Goal: Task Accomplishment & Management: Manage account settings

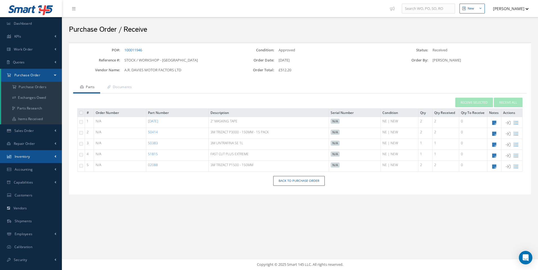
click at [21, 156] on span "Inventory" at bounding box center [22, 156] width 15 height 5
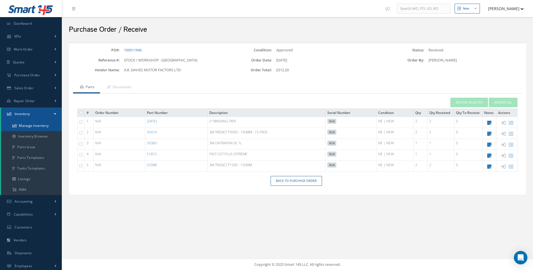
click at [31, 125] on link "Manage Inventory" at bounding box center [31, 126] width 61 height 11
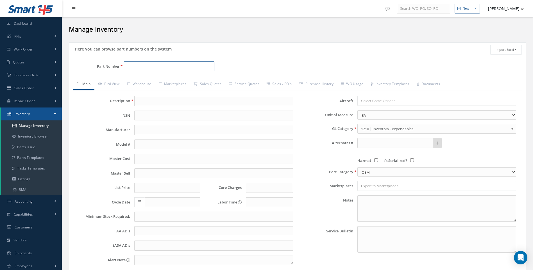
click at [141, 66] on input "Part Number" at bounding box center [169, 67] width 91 height 10
type input "T160"
click at [136, 80] on span "T160" at bounding box center [151, 81] width 51 height 6
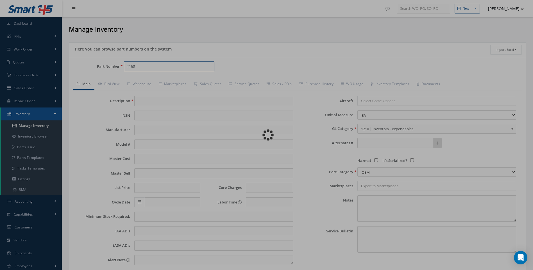
type input "SOLVENT CLEANER - 5LTR"
type input "28.30"
type input "0.00"
select select "18"
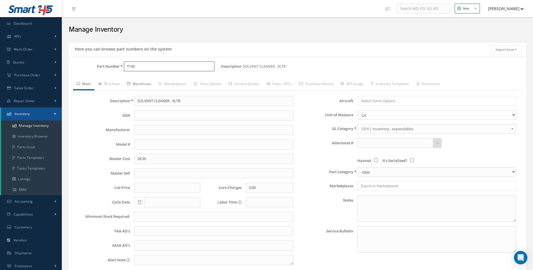
type input "T160"
click at [147, 84] on link "Warehouse" at bounding box center [139, 85] width 32 height 12
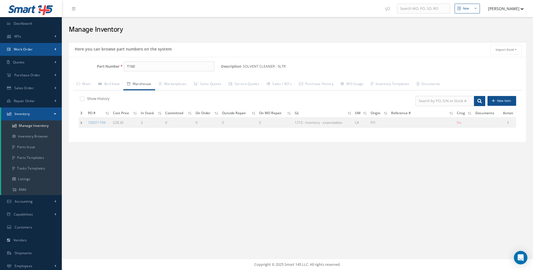
click at [23, 49] on span "Work Order" at bounding box center [23, 49] width 19 height 5
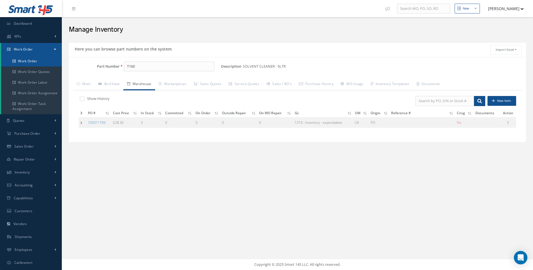
click at [26, 60] on link "Work Order" at bounding box center [31, 61] width 61 height 11
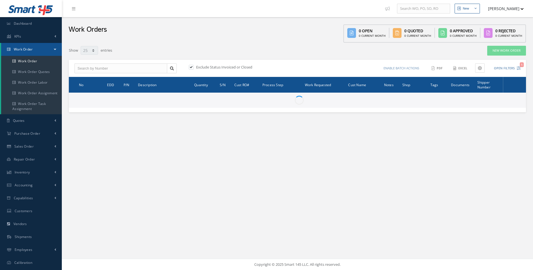
select select "25"
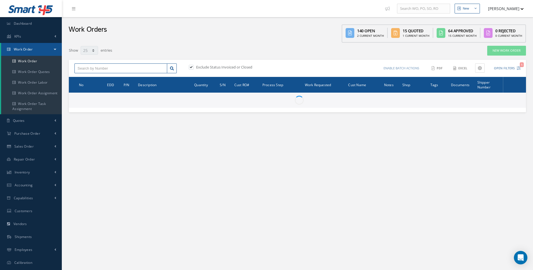
click at [83, 69] on input "text" at bounding box center [121, 69] width 93 height 10
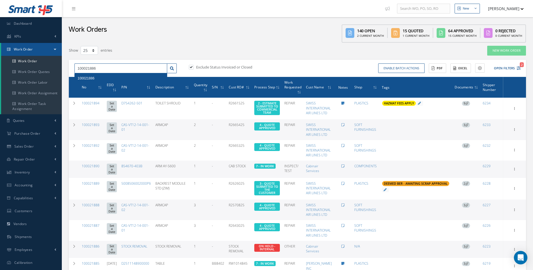
type input "100021886"
click at [86, 80] on span "100021886" at bounding box center [86, 78] width 17 height 4
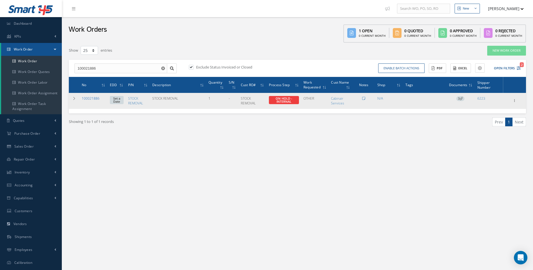
click at [92, 98] on link "100021886" at bounding box center [91, 98] width 18 height 5
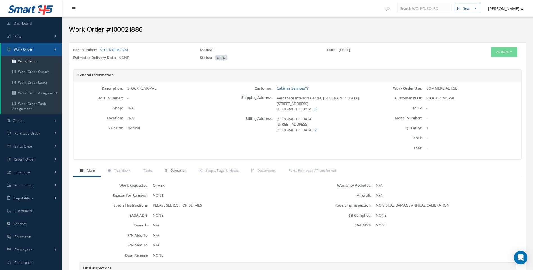
click at [179, 171] on span "Quotation" at bounding box center [178, 170] width 16 height 5
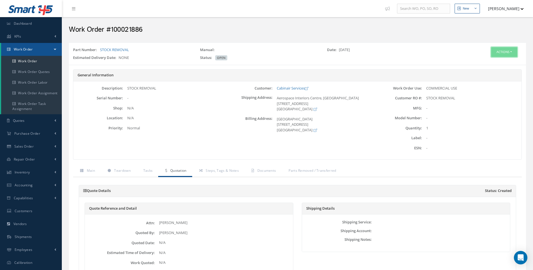
click at [514, 54] on button "Actions" at bounding box center [504, 52] width 26 height 10
click at [484, 63] on link "Edit" at bounding box center [495, 63] width 45 height 8
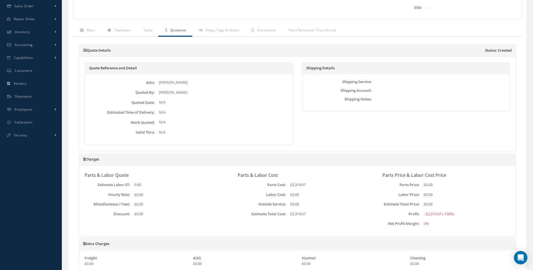
scroll to position [281, 0]
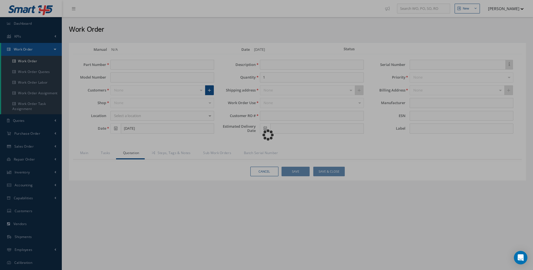
type input "STOCK REMOVAL"
type input "[DATE]"
type input "STOCK REMOVAL"
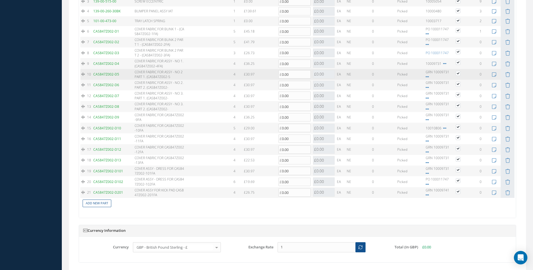
scroll to position [619, 0]
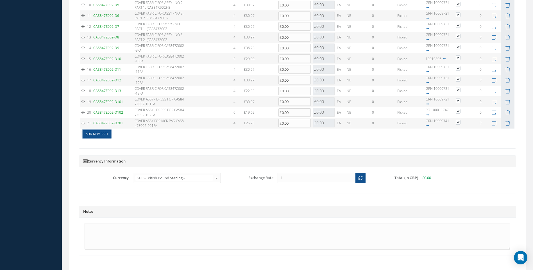
click at [98, 134] on link "Add New Part" at bounding box center [97, 134] width 29 height 8
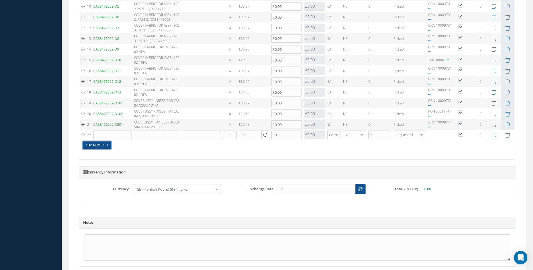
scroll to position [620, 0]
click at [98, 134] on input "text" at bounding box center [112, 133] width 38 height 8
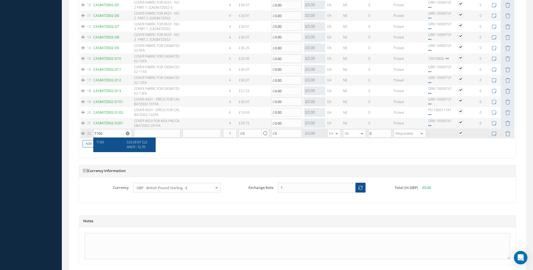
click at [136, 146] on span "SOLVENT CLEANER - 5LTR" at bounding box center [137, 145] width 21 height 10
type input "T160"
type input "SOLVENT CLEANER - 5LTR"
type input "28.30"
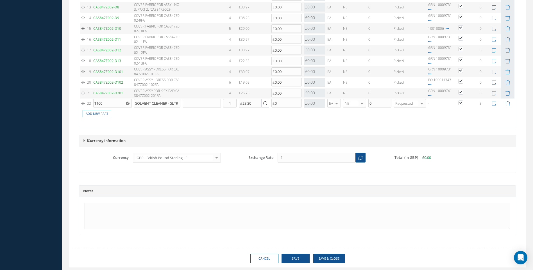
scroll to position [666, 0]
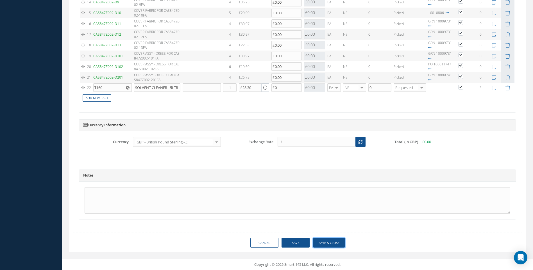
click at [328, 240] on button "Save & Close" at bounding box center [328, 243] width 31 height 10
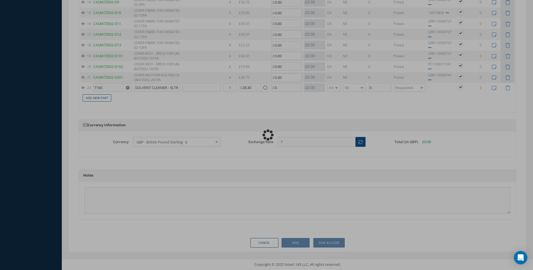
type input "0.00"
checkbox input "true"
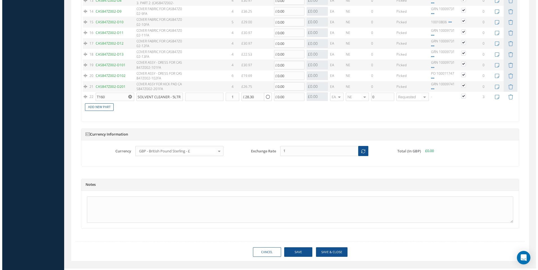
scroll to position [675, 0]
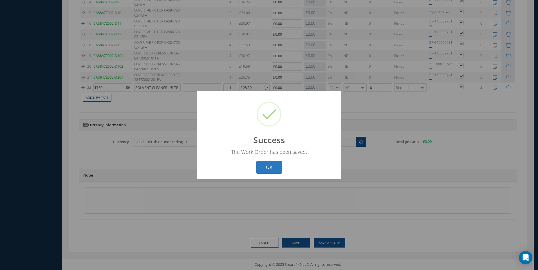
click at [272, 169] on button "OK" at bounding box center [269, 167] width 26 height 13
select select "25"
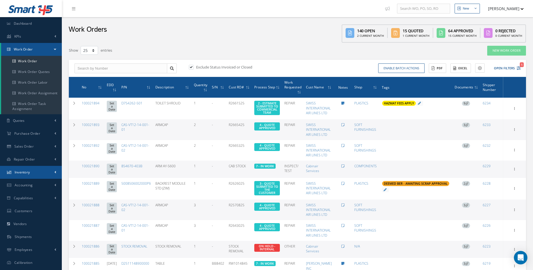
click at [55, 171] on span at bounding box center [56, 172] width 2 height 5
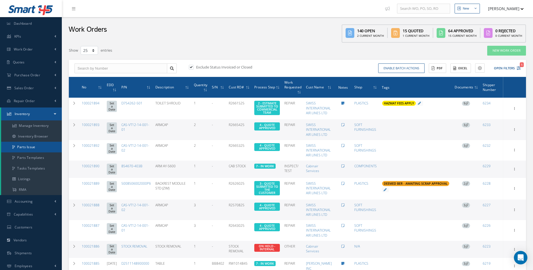
click at [27, 147] on link "Parts Issue" at bounding box center [31, 147] width 61 height 11
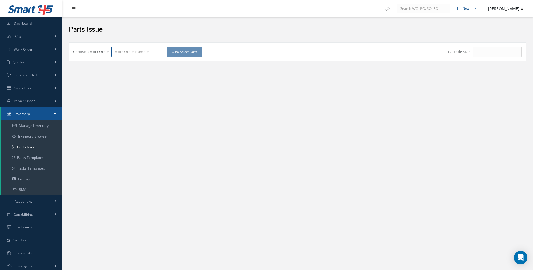
click at [141, 52] on input "Choose a Work Order" at bounding box center [137, 52] width 53 height 10
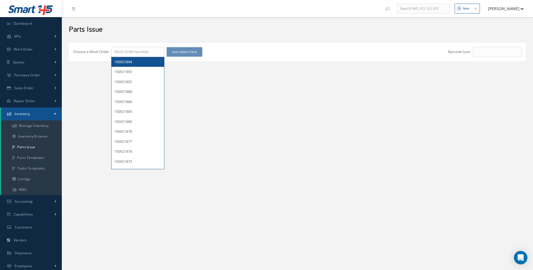
click at [223, 86] on div "New New Work Order New Purchase Order New Customer Quote New Sales Order New Re…" at bounding box center [298, 149] width 472 height 299
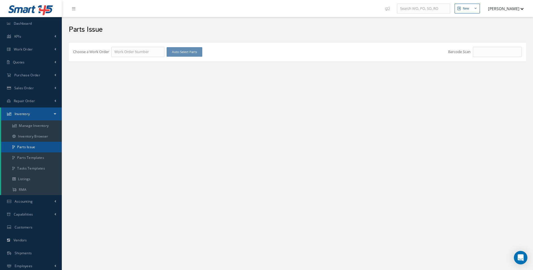
click at [33, 144] on link "Parts Issue" at bounding box center [31, 147] width 61 height 11
click at [131, 51] on input "Choose a Work Order" at bounding box center [137, 52] width 53 height 10
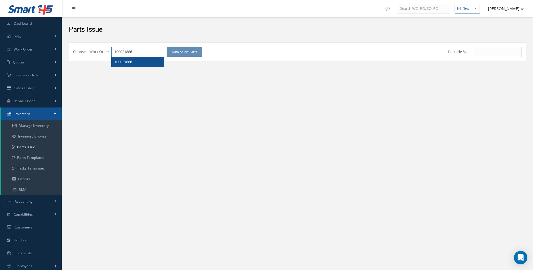
type input "100021886"
click at [131, 62] on span "100021886" at bounding box center [123, 61] width 18 height 5
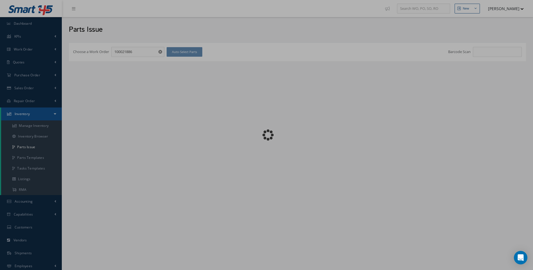
checkbox input "false"
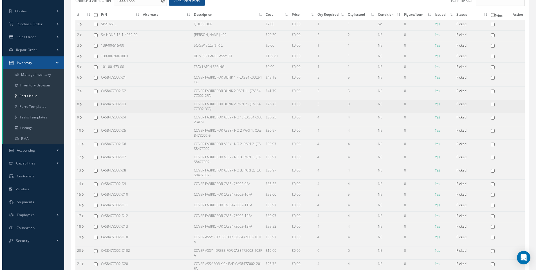
scroll to position [109, 0]
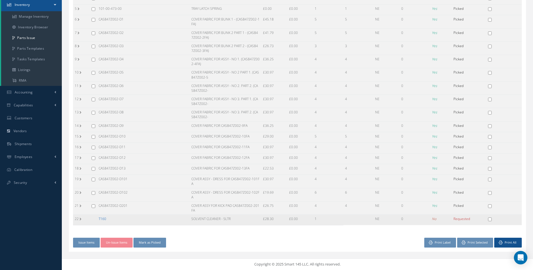
click at [103, 220] on link "T160" at bounding box center [103, 219] width 8 height 5
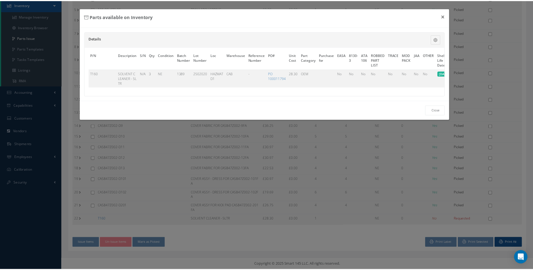
scroll to position [0, 43]
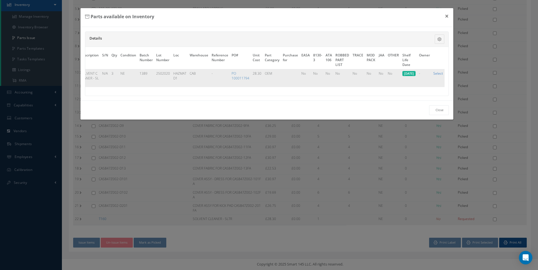
click at [437, 72] on link "Select" at bounding box center [438, 73] width 10 height 5
checkbox input "true"
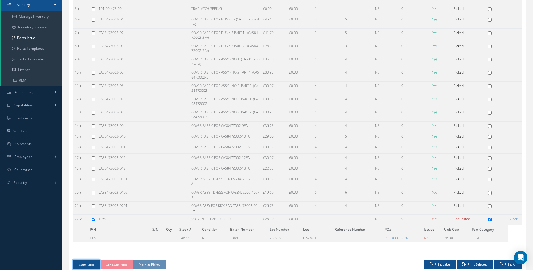
click at [87, 264] on button "Issue Items" at bounding box center [86, 265] width 27 height 10
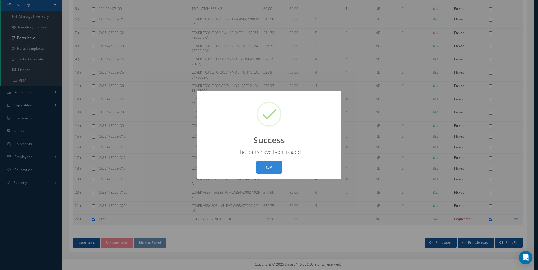
drag, startPoint x: 266, startPoint y: 169, endPoint x: 267, endPoint y: 172, distance: 3.1
click at [267, 170] on button "OK" at bounding box center [269, 167] width 26 height 13
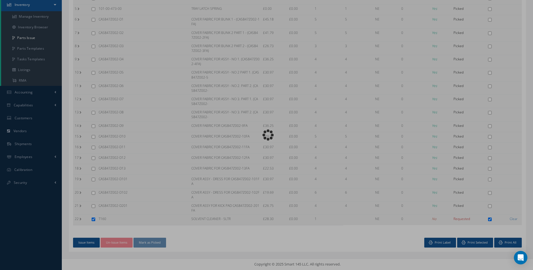
click at [267, 135] on div "Loading…" at bounding box center [267, 135] width 0 height 0
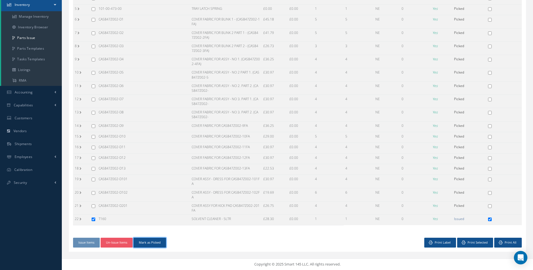
click at [149, 241] on button "Mark as Picked" at bounding box center [150, 243] width 33 height 10
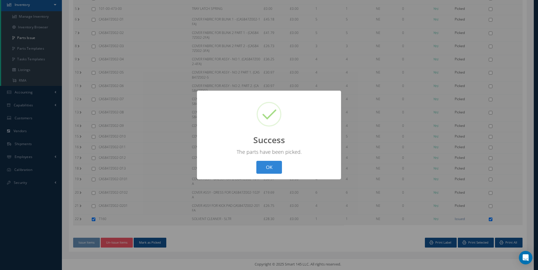
click at [268, 166] on button "OK" at bounding box center [269, 167] width 26 height 13
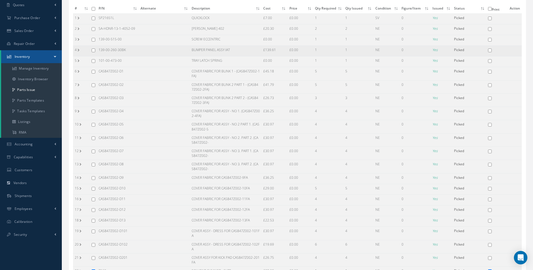
scroll to position [0, 0]
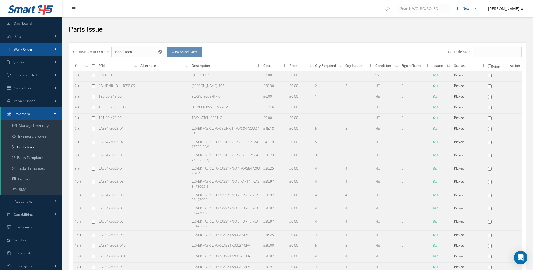
click at [31, 51] on span "Work Order" at bounding box center [23, 49] width 19 height 5
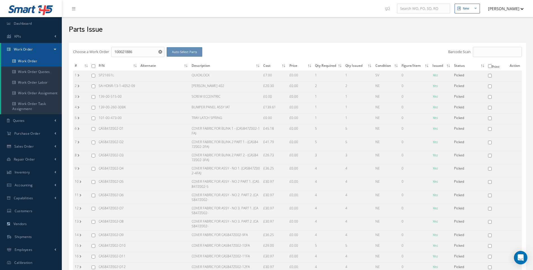
click at [30, 60] on link "Work Order" at bounding box center [31, 61] width 61 height 11
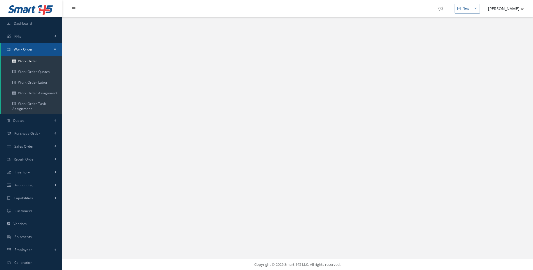
select select "25"
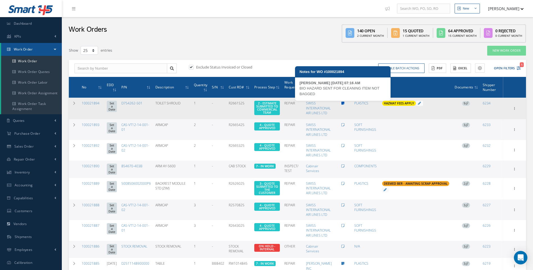
click at [344, 104] on icon at bounding box center [343, 103] width 3 height 3
type textarea "BIO HAZARD SENT FOR CLEANING ITEM NOT BAGGED -- [PERSON_NAME] [DATE] 07:16AM"
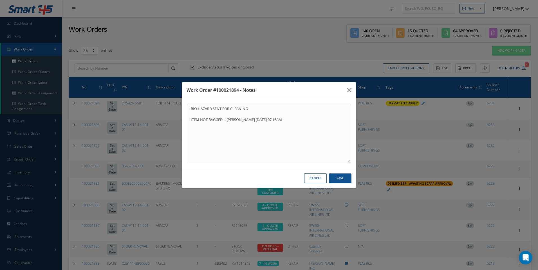
click at [316, 177] on button "Cancel" at bounding box center [315, 179] width 22 height 10
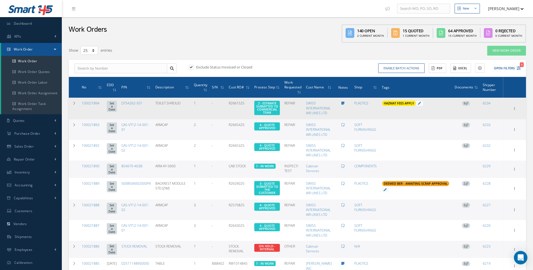
click at [469, 105] on icon at bounding box center [467, 103] width 3 height 3
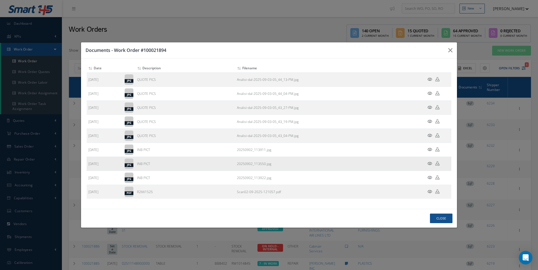
click at [430, 164] on icon at bounding box center [429, 164] width 5 height 4
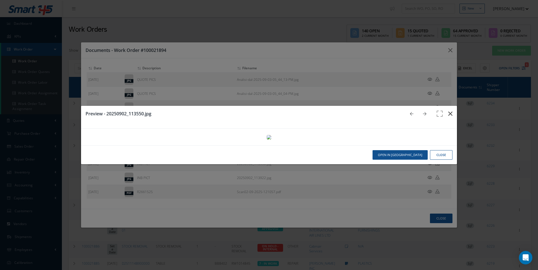
drag, startPoint x: 446, startPoint y: 18, endPoint x: 445, endPoint y: 23, distance: 5.1
click at [448, 110] on icon "button" at bounding box center [450, 113] width 4 height 7
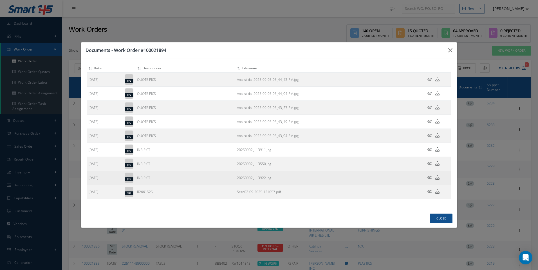
click at [432, 177] on td at bounding box center [434, 178] width 34 height 14
click at [427, 177] on icon at bounding box center [429, 178] width 5 height 4
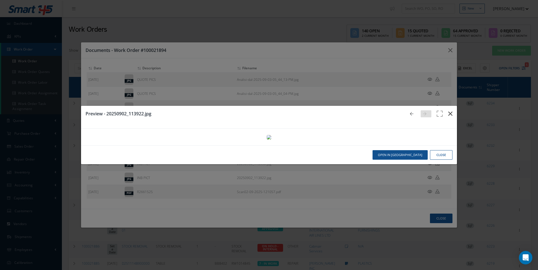
click at [445, 106] on button "button" at bounding box center [449, 114] width 13 height 16
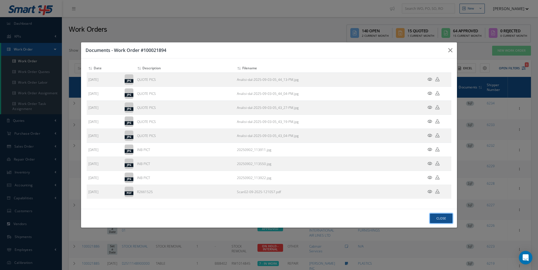
click at [436, 219] on button "Close" at bounding box center [441, 219] width 22 height 10
